Goal: Find specific page/section: Find specific page/section

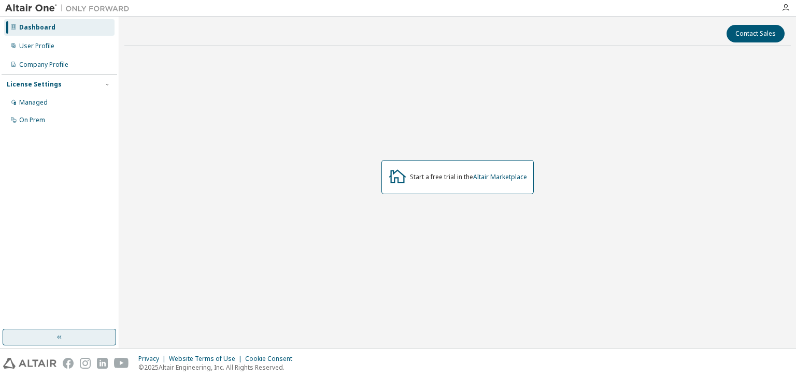
click at [39, 334] on button "button" at bounding box center [60, 337] width 114 height 17
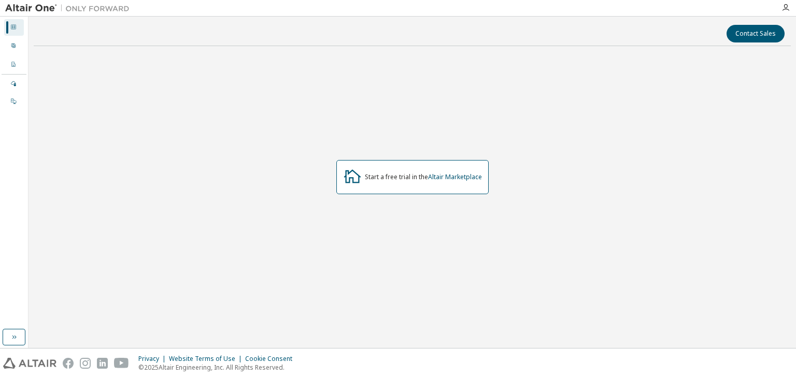
click at [4, 23] on div "Dashboard" at bounding box center [14, 27] width 20 height 17
click at [13, 48] on div at bounding box center [13, 46] width 6 height 8
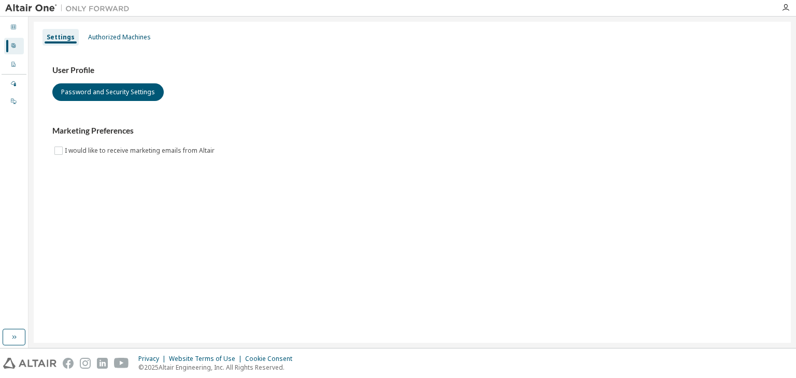
click at [780, 3] on div at bounding box center [786, 8] width 21 height 16
click at [784, 10] on icon "button" at bounding box center [786, 8] width 8 height 8
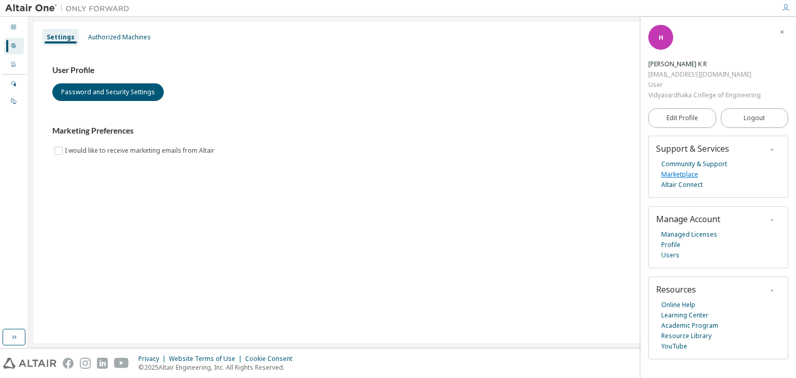
click at [668, 173] on link "Marketplace" at bounding box center [679, 175] width 37 height 10
